Goal: Task Accomplishment & Management: Use online tool/utility

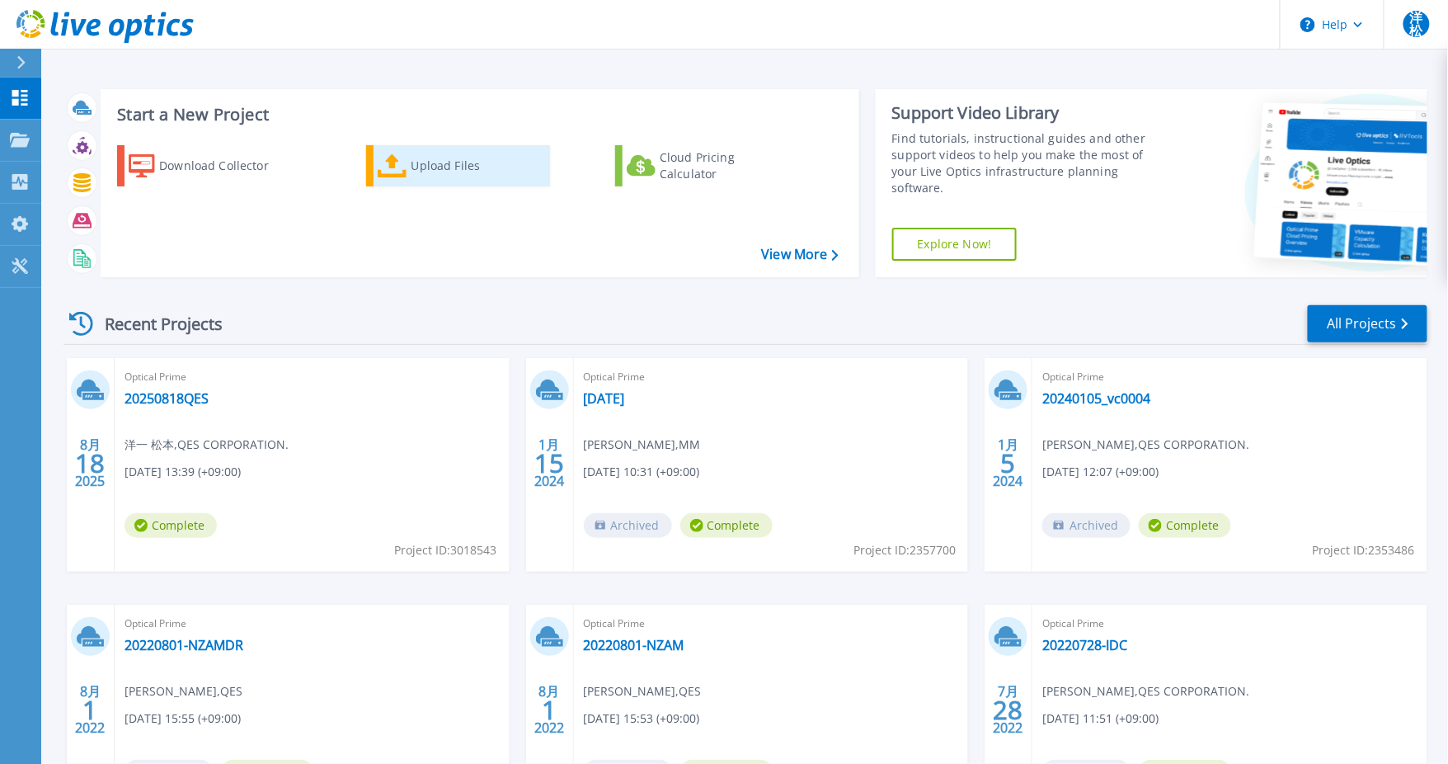
click at [412, 170] on div "Upload Files" at bounding box center [478, 165] width 132 height 33
click at [625, 397] on link "2024.1.10" at bounding box center [604, 398] width 41 height 16
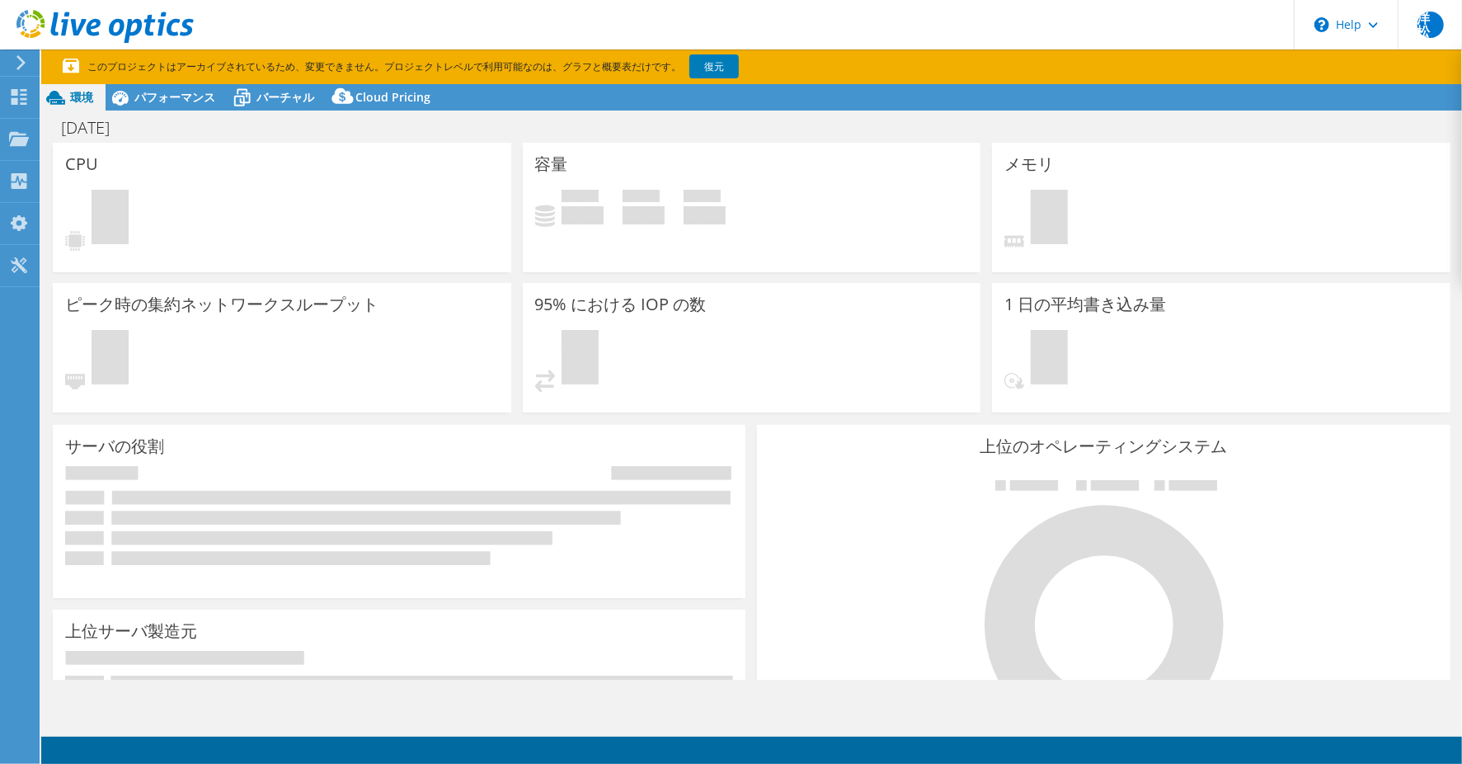
select select "USD"
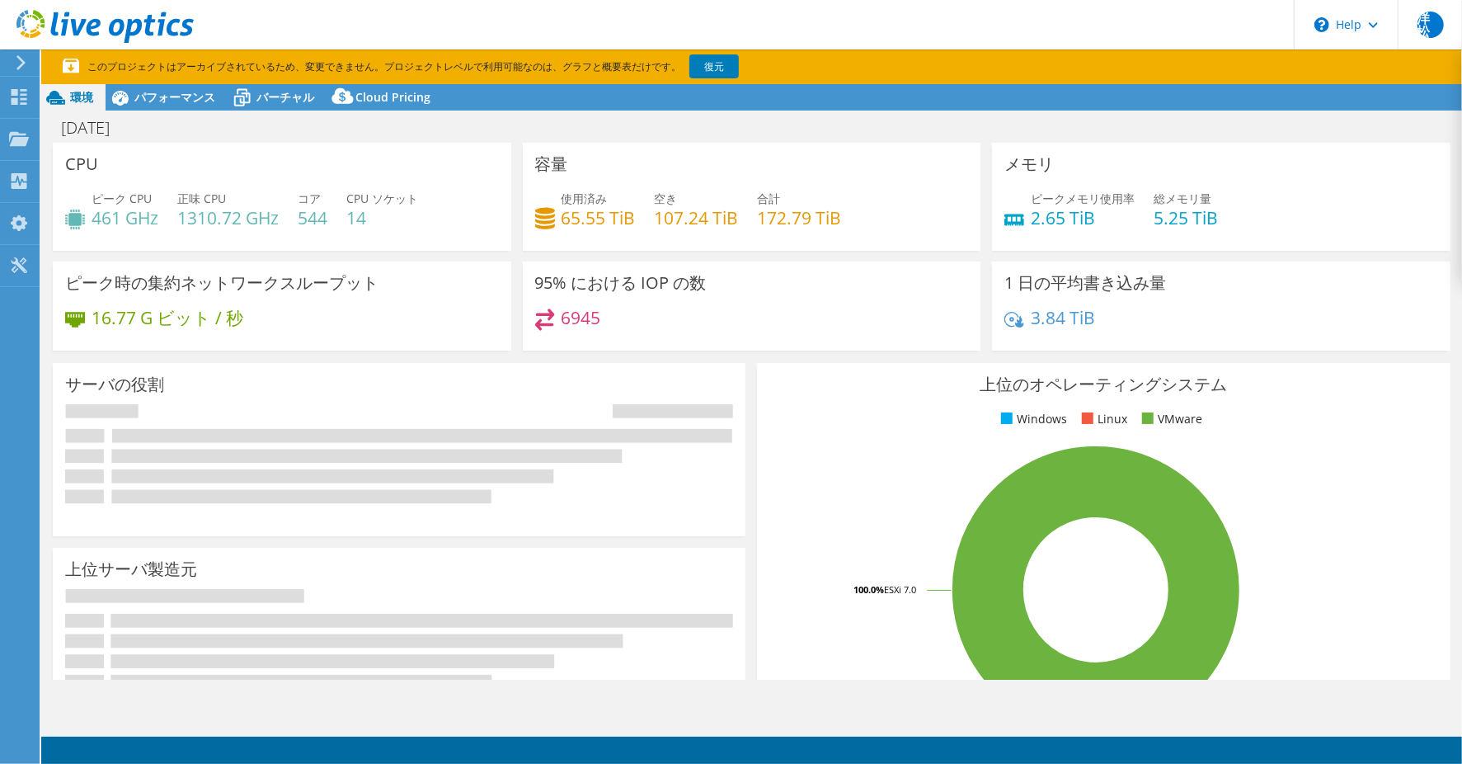
select select "Tokyo"
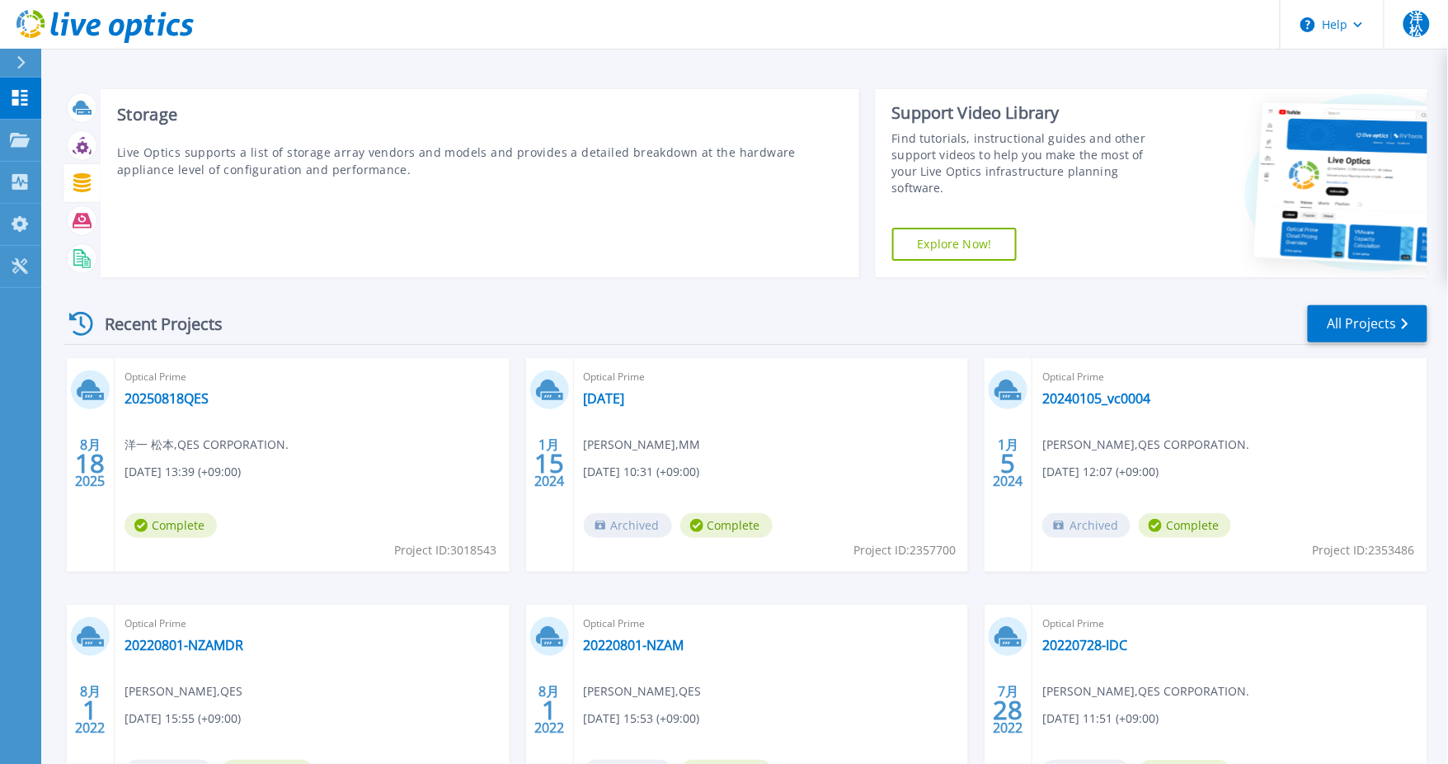
click at [75, 186] on icon at bounding box center [81, 182] width 17 height 19
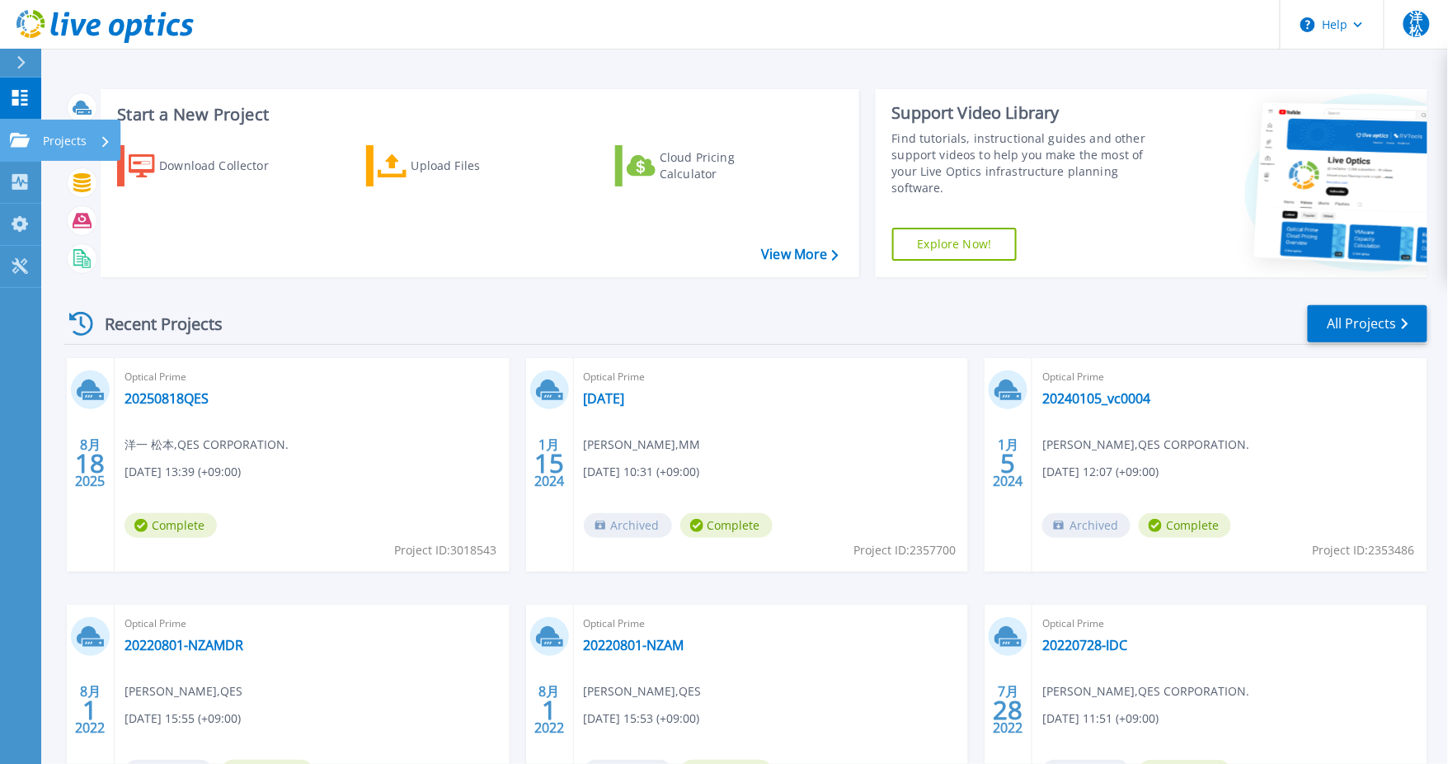
click at [45, 135] on p "Projects" at bounding box center [65, 141] width 44 height 43
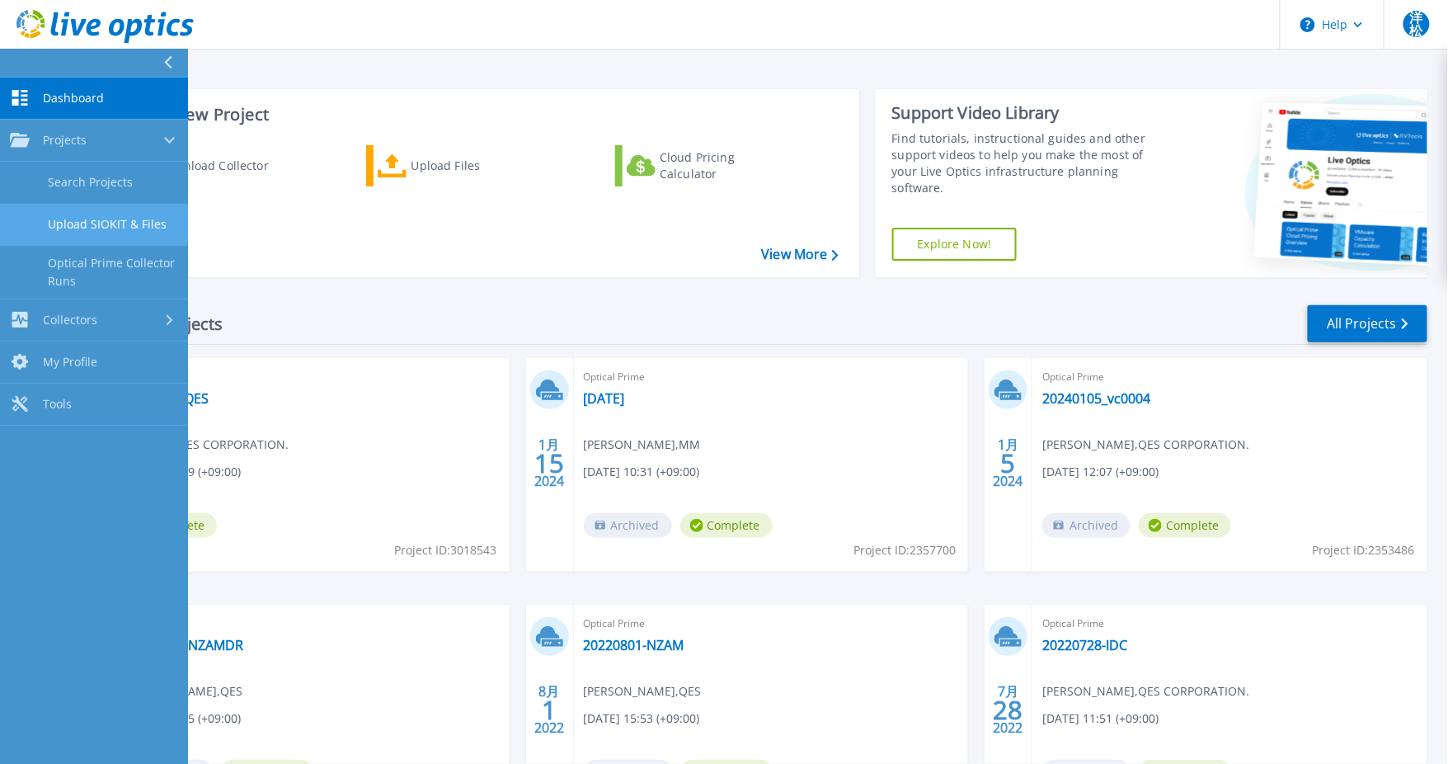
click at [125, 235] on link "Upload SIOKIT & Files" at bounding box center [94, 225] width 188 height 42
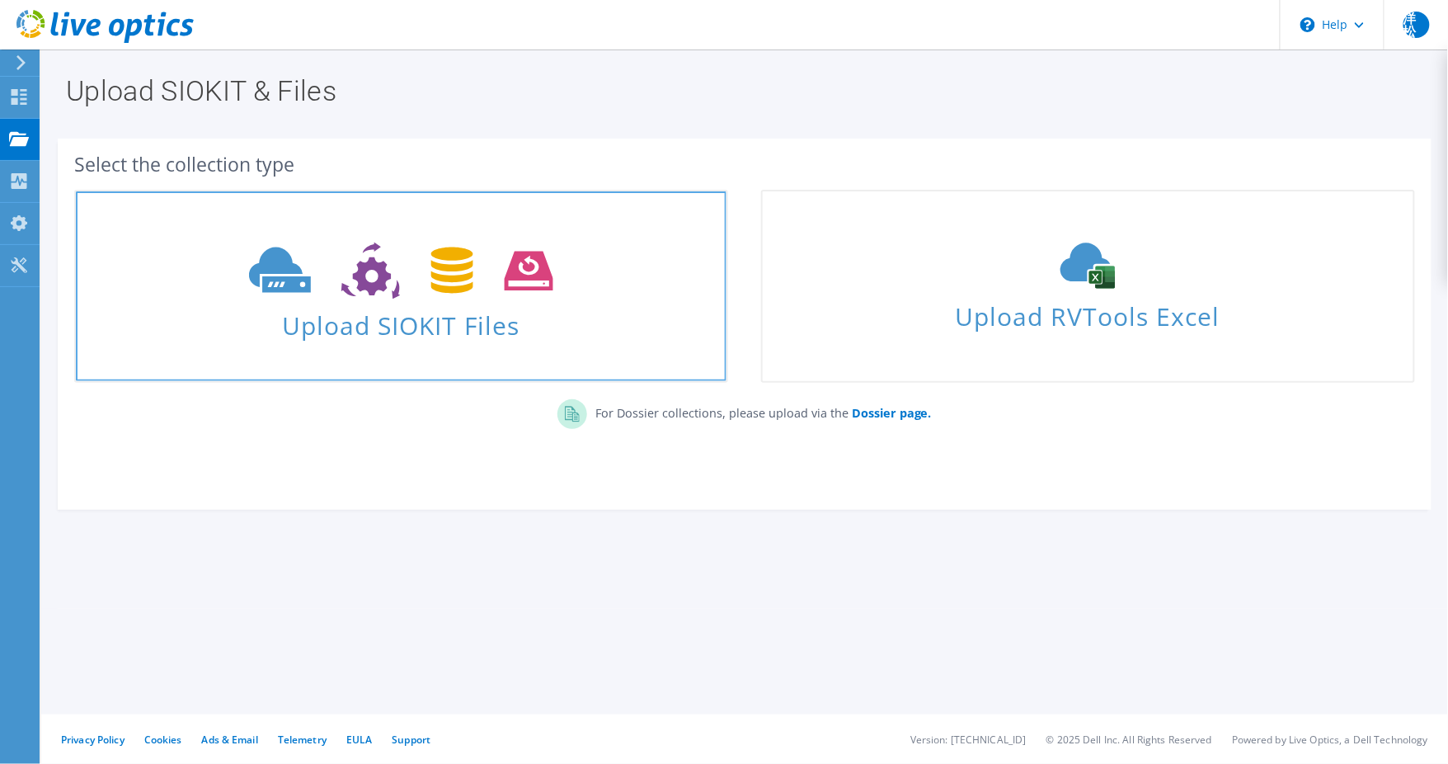
click at [383, 291] on icon at bounding box center [401, 270] width 304 height 57
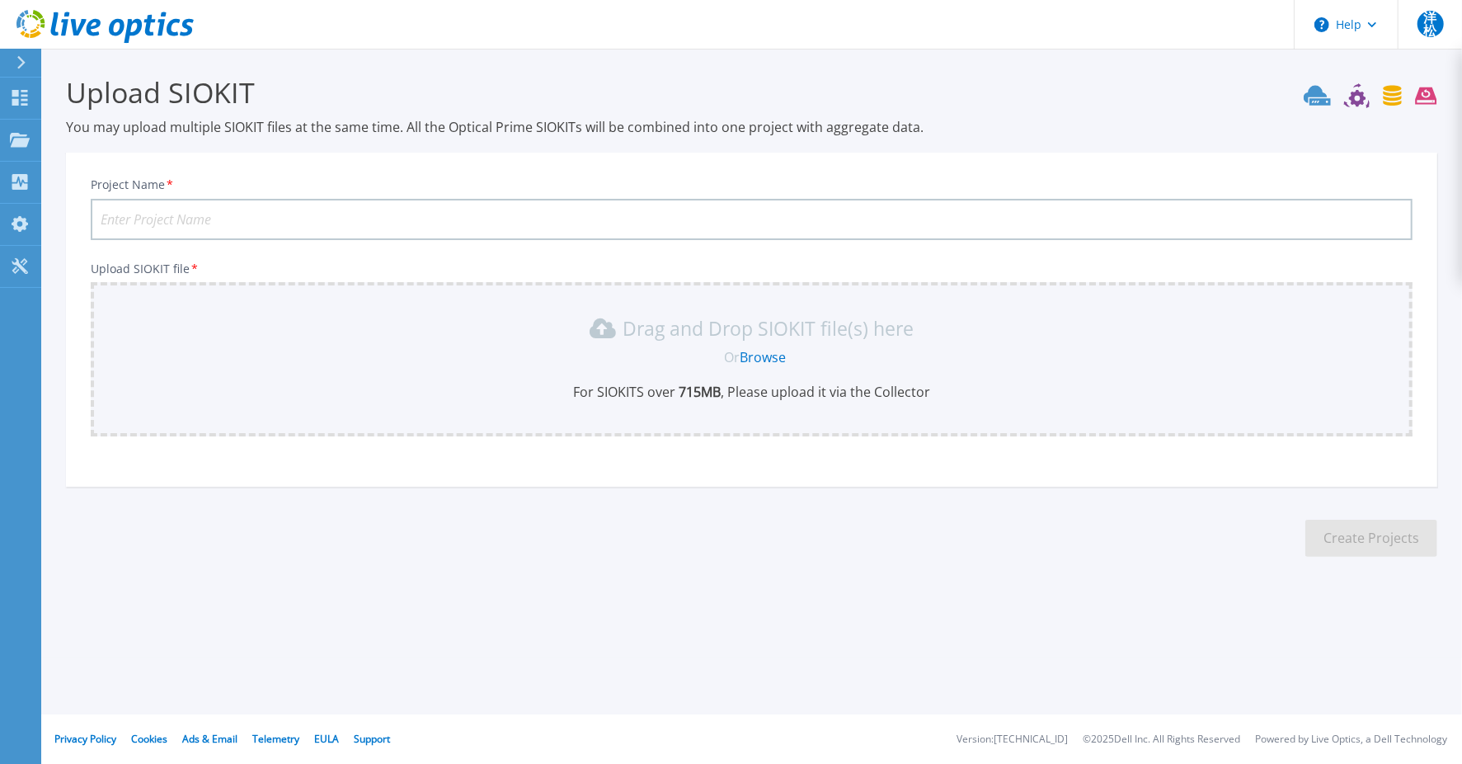
click at [394, 219] on input "Project Name *" at bounding box center [752, 219] width 1322 height 41
type input "20250518TKFB"
click at [771, 363] on div "Or Browse" at bounding box center [755, 357] width 1296 height 18
click at [773, 352] on link "Browse" at bounding box center [763, 357] width 46 height 18
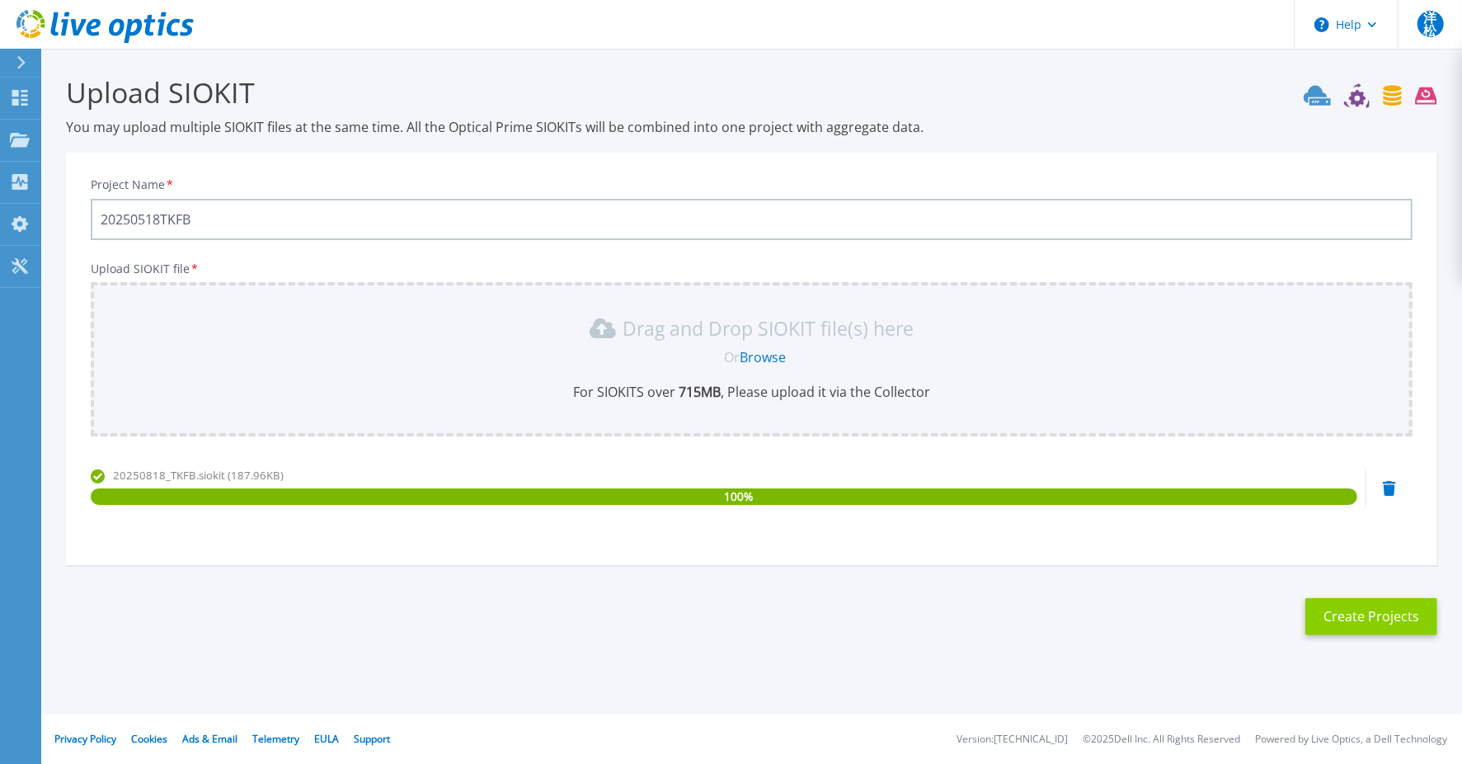
click at [1368, 621] on button "Create Projects" at bounding box center [1372, 616] width 132 height 37
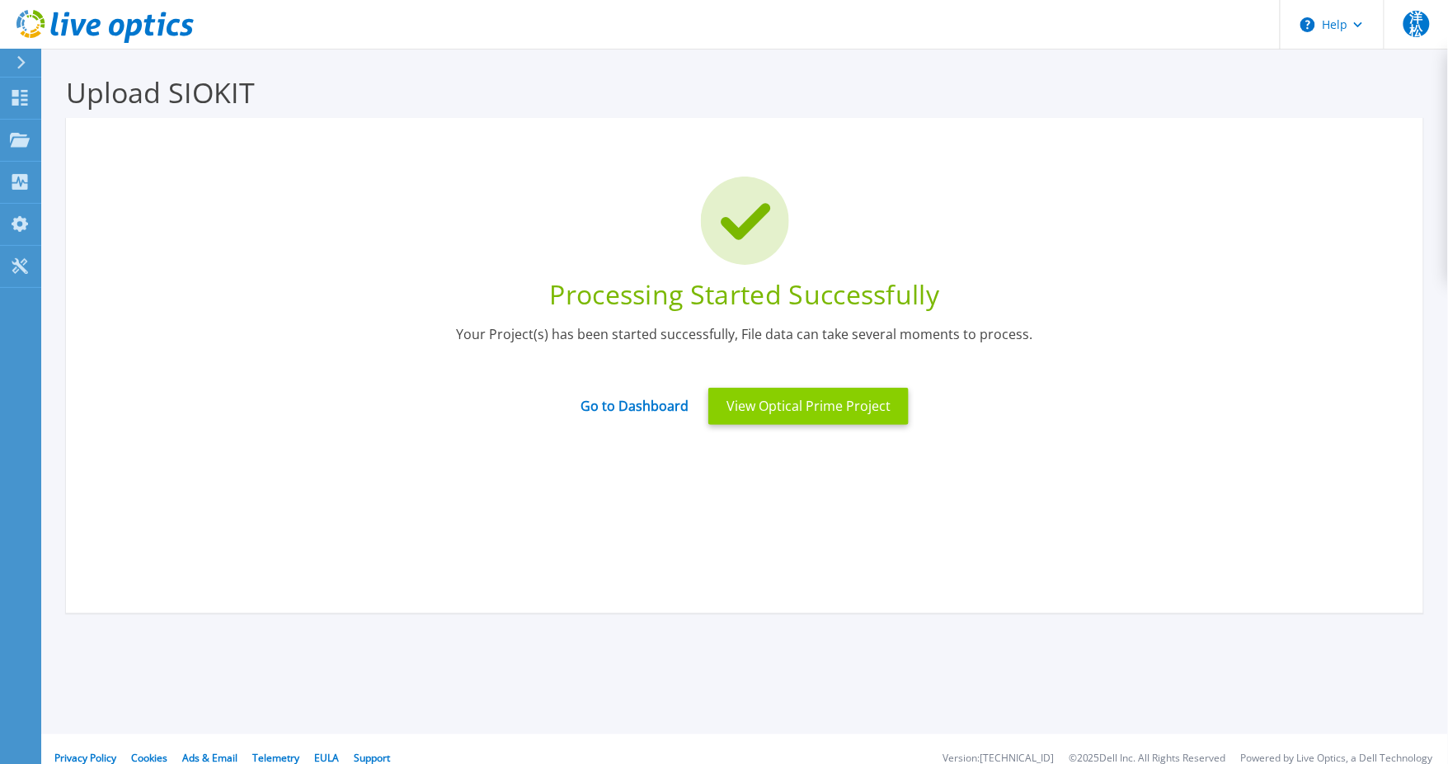
click at [796, 418] on button "View Optical Prime Project" at bounding box center [808, 406] width 200 height 37
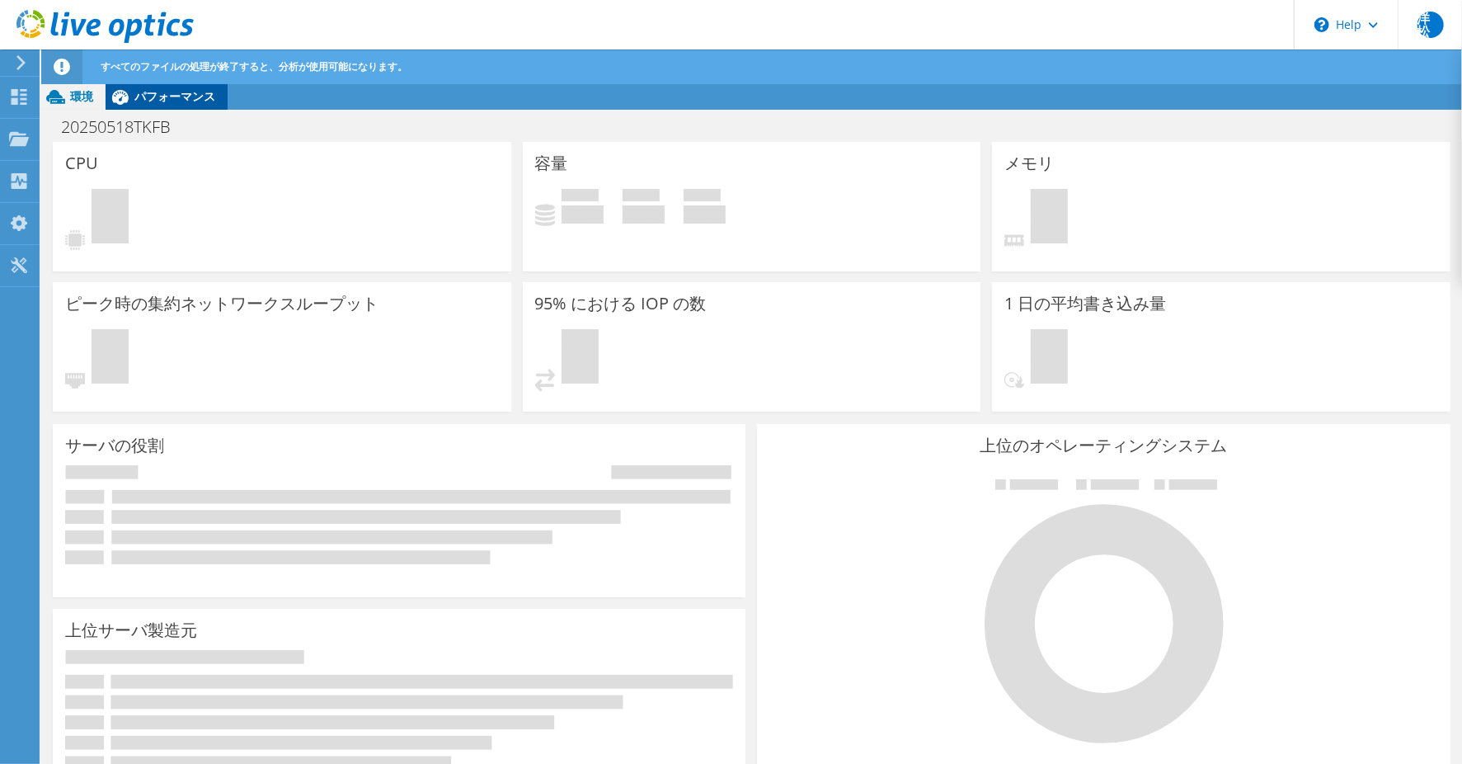
click at [107, 101] on icon at bounding box center [120, 96] width 29 height 29
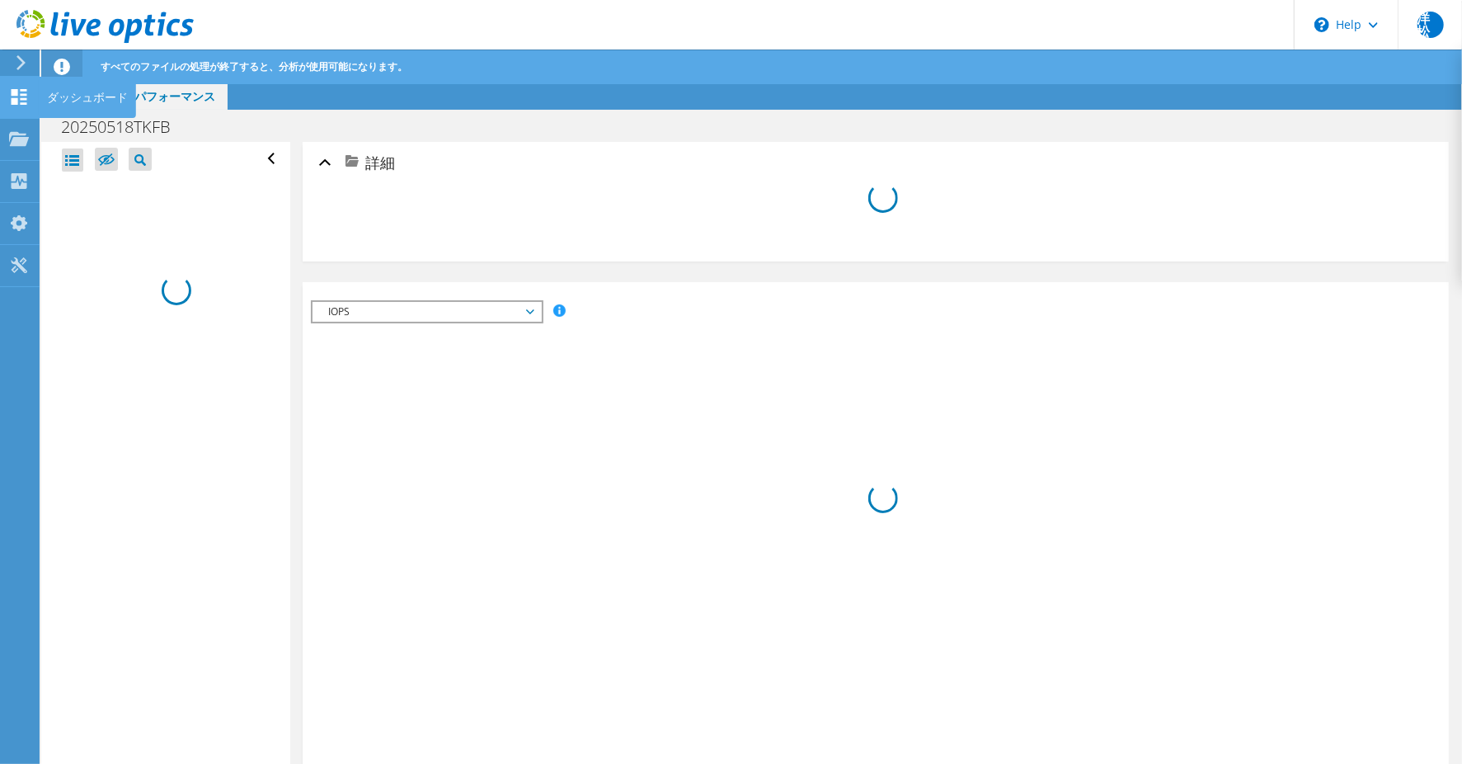
click at [46, 96] on div "ダッシュボード" at bounding box center [87, 97] width 97 height 41
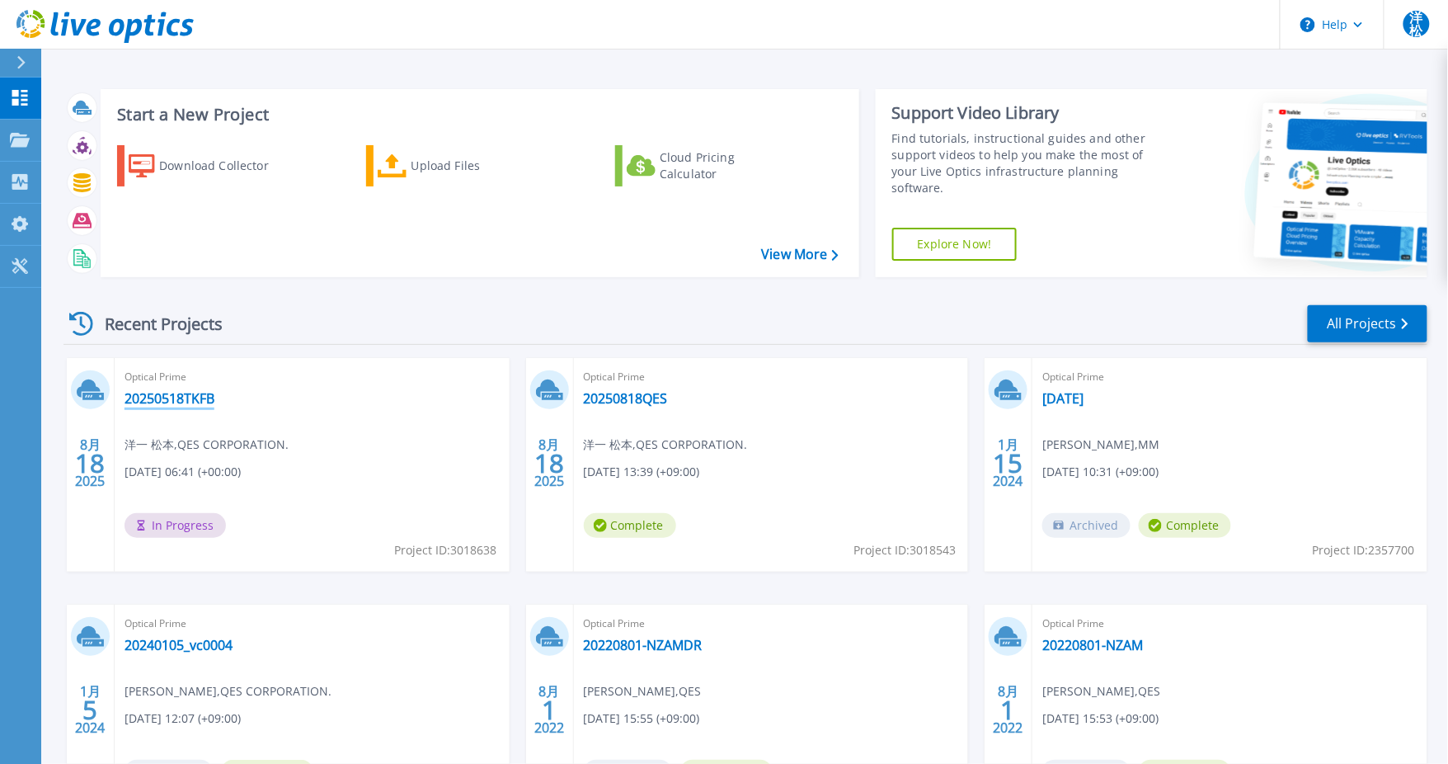
click at [213, 396] on link "20250518TKFB" at bounding box center [170, 398] width 90 height 16
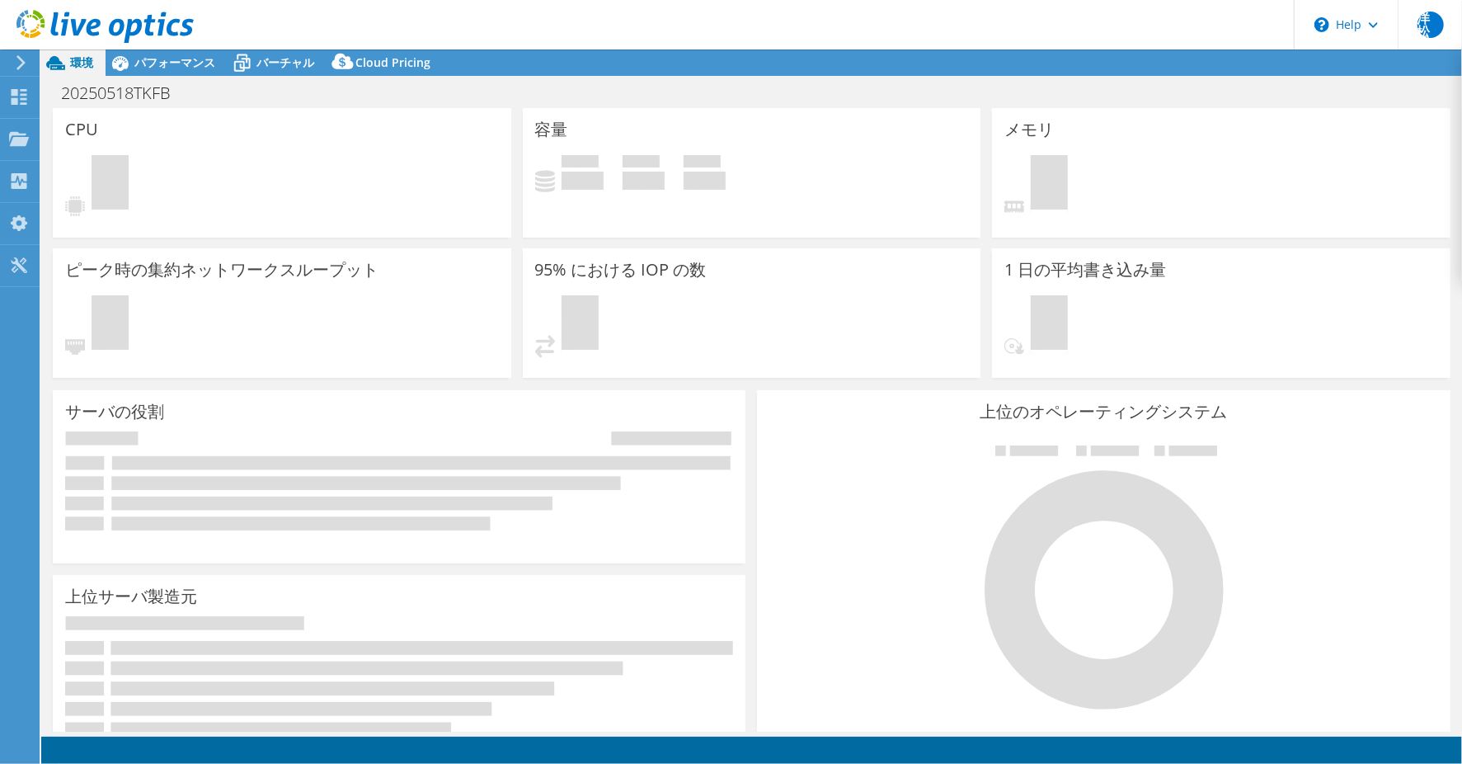
select select "USD"
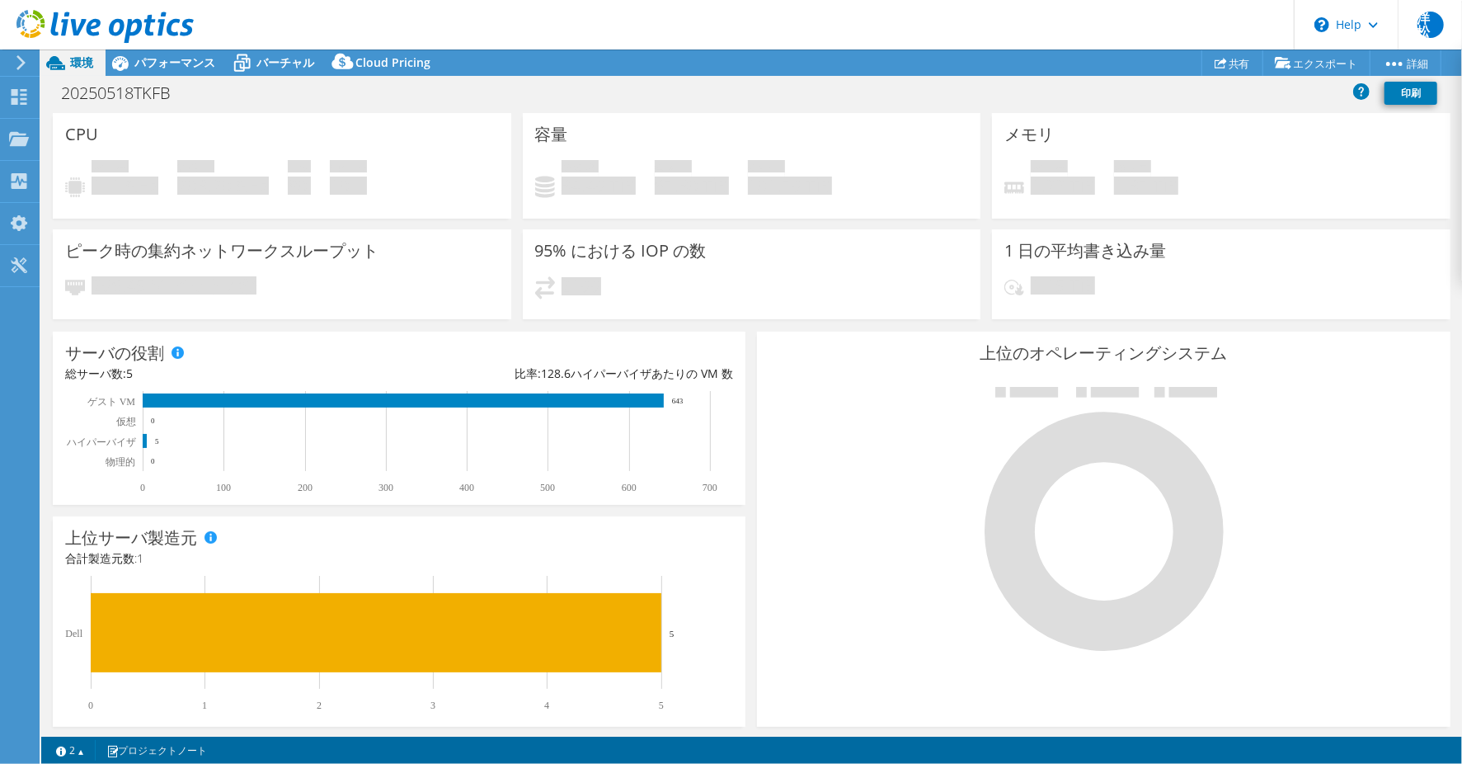
click at [760, 209] on div "使用済み 34.49 TiB 空き 67.30 TiB 合計 101.79 TiB" at bounding box center [752, 185] width 434 height 51
click at [200, 64] on span "パフォーマンス" at bounding box center [174, 62] width 81 height 16
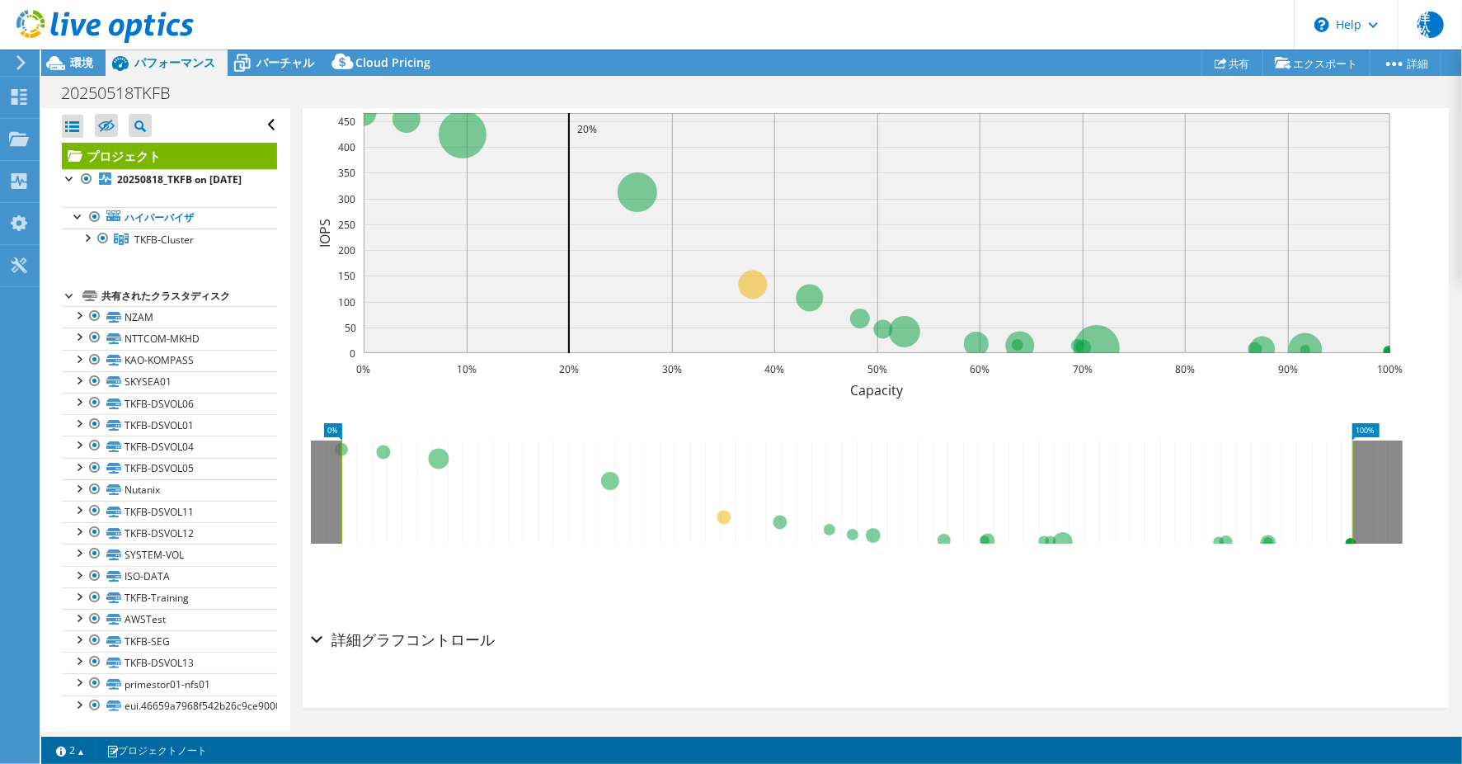
scroll to position [252, 0]
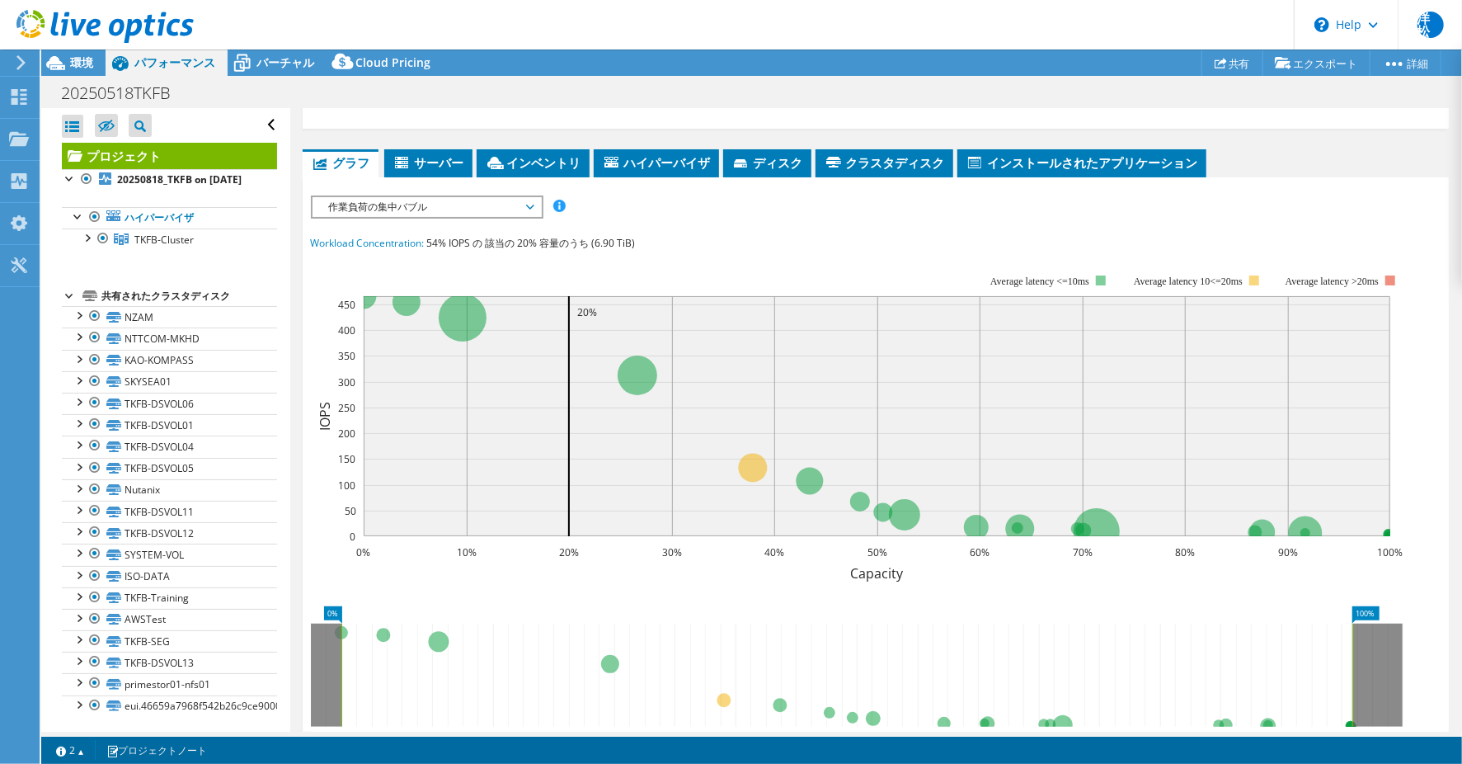
click at [410, 209] on span "作業負荷の集中バブル" at bounding box center [427, 207] width 212 height 20
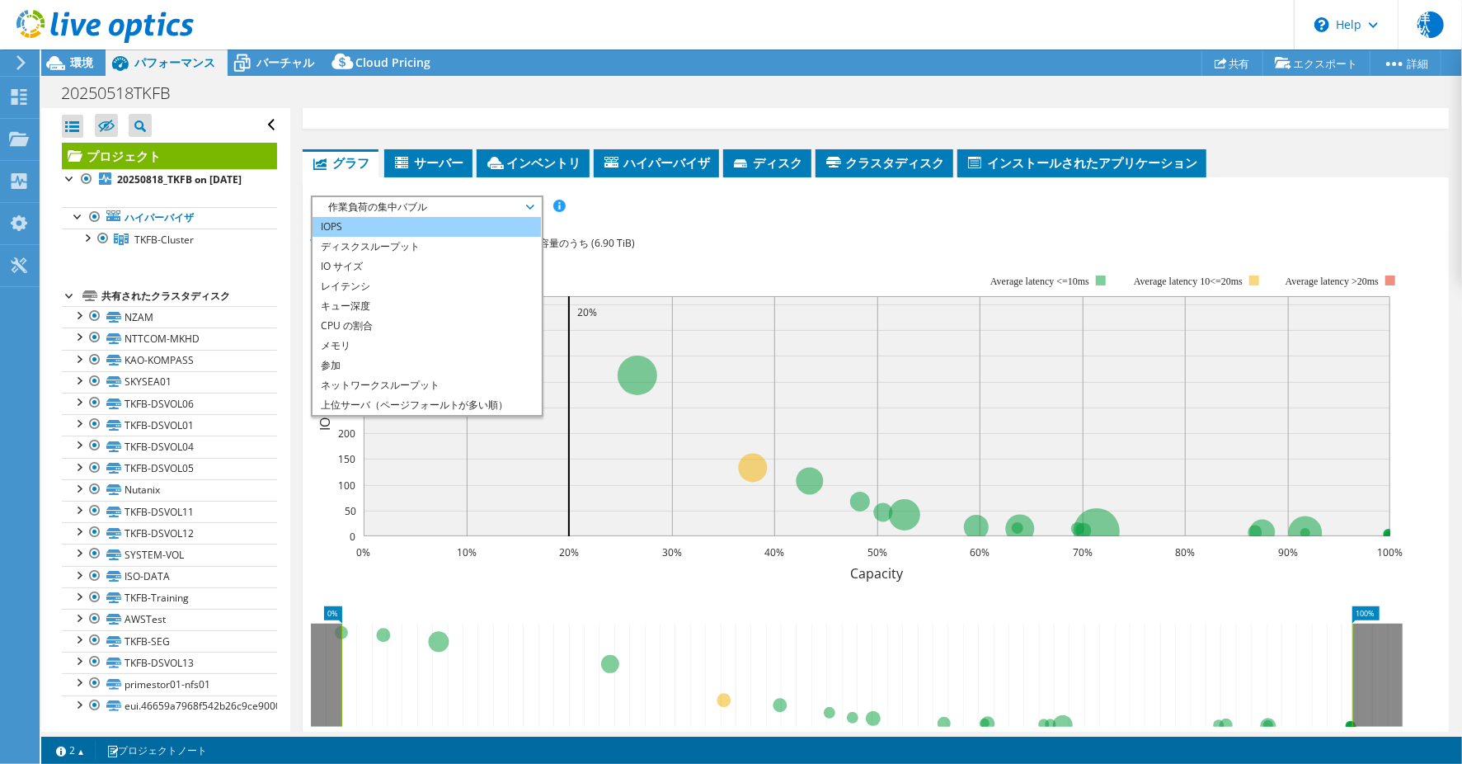
click at [418, 224] on li "IOPS" at bounding box center [427, 227] width 228 height 20
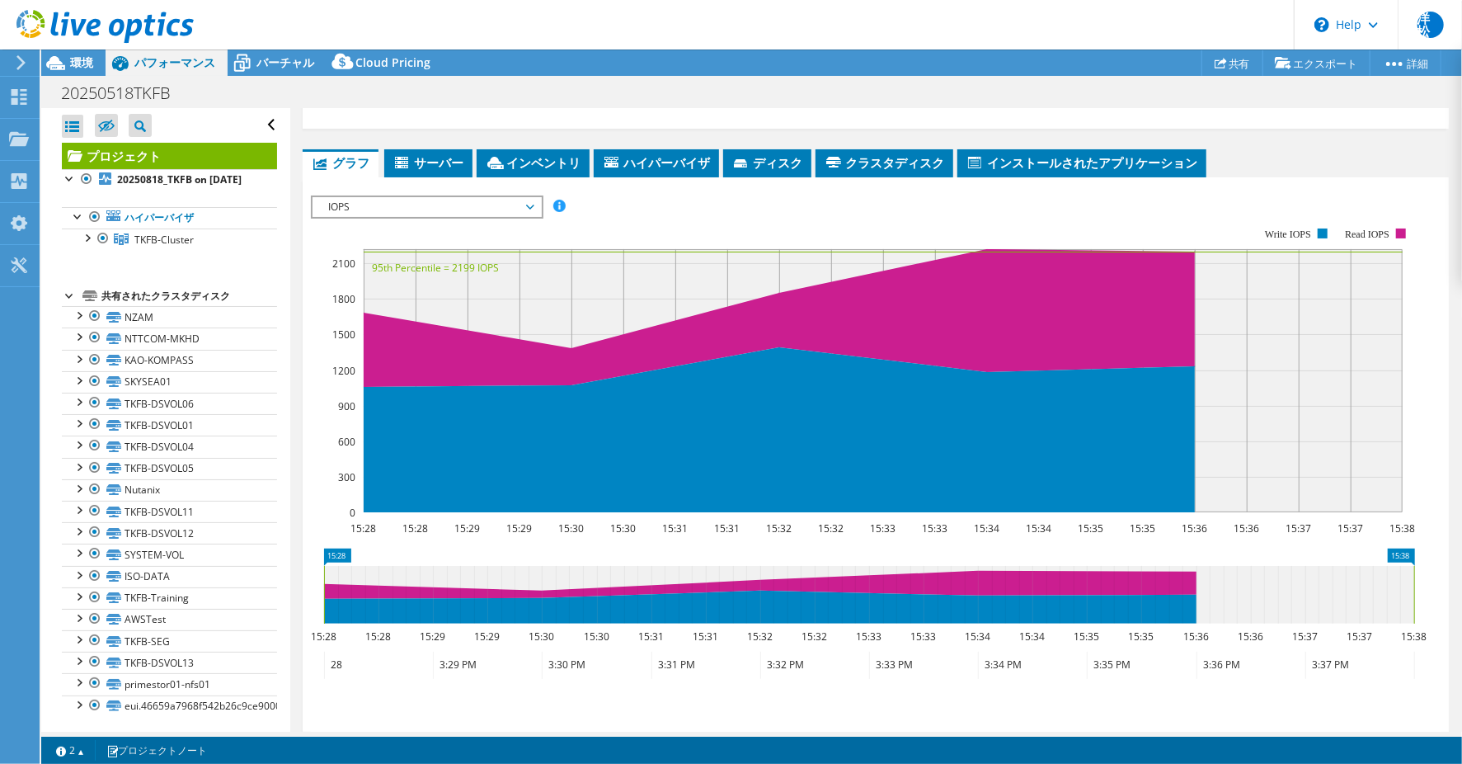
scroll to position [0, 0]
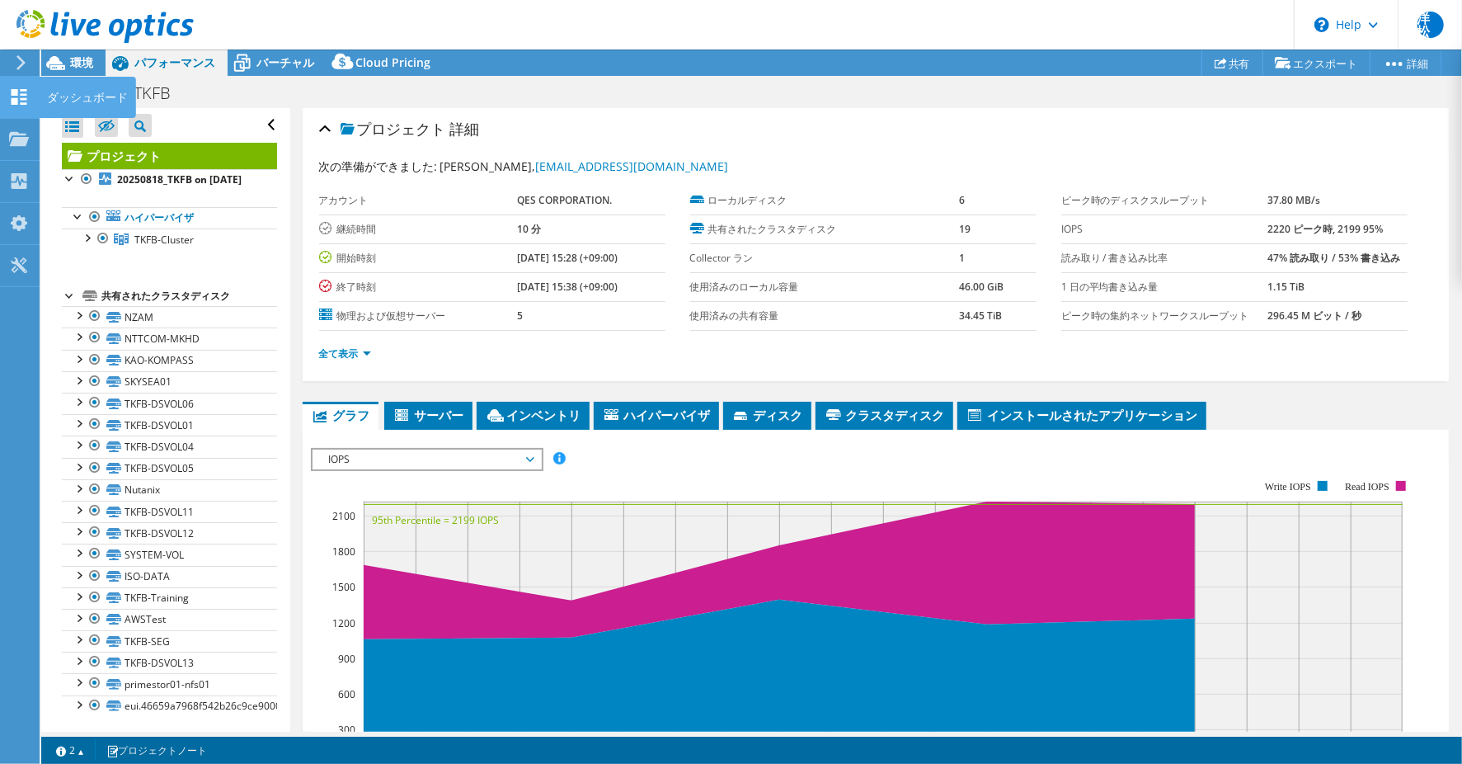
click at [26, 92] on icon at bounding box center [19, 97] width 20 height 16
click at [85, 100] on div "ダッシュボード" at bounding box center [87, 97] width 97 height 41
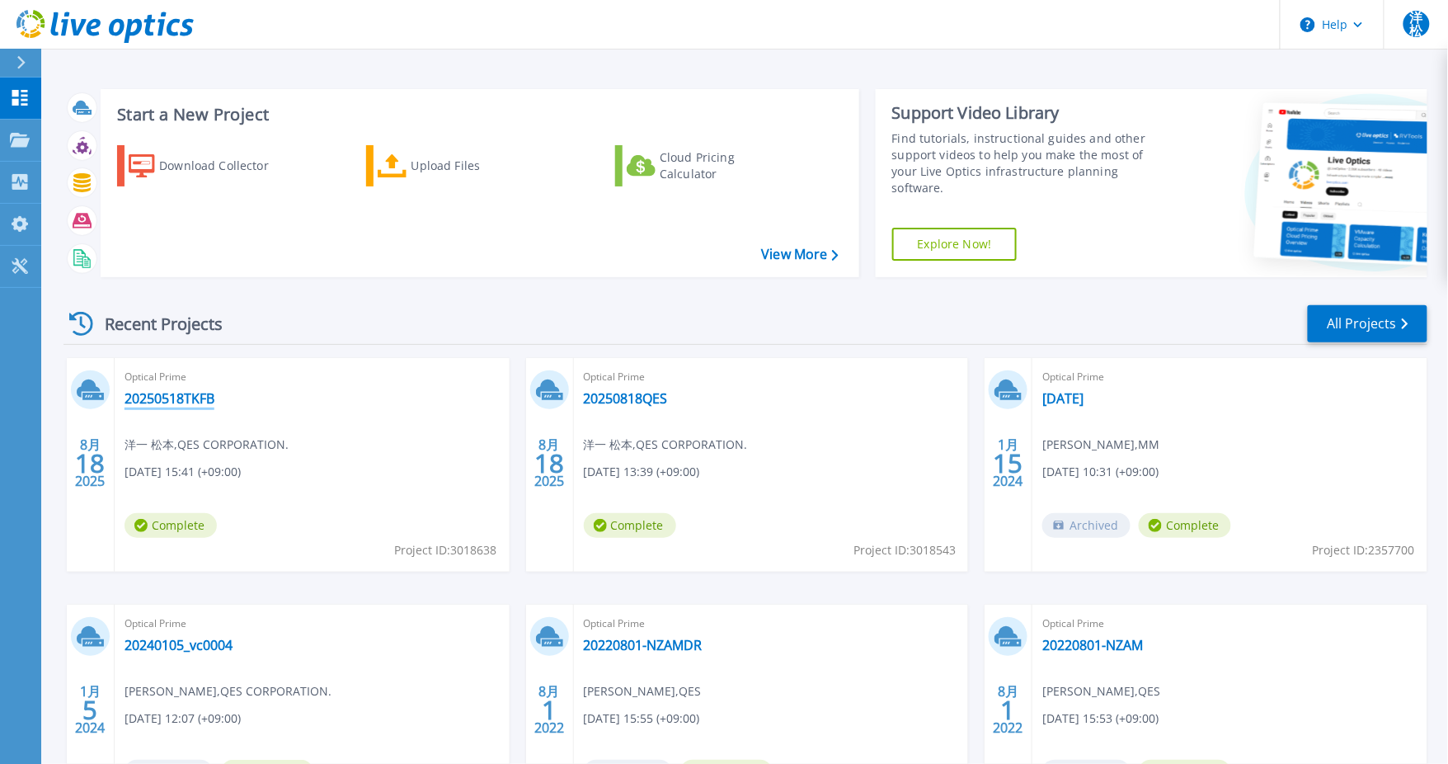
click at [202, 402] on link "20250518TKFB" at bounding box center [170, 398] width 90 height 16
